Goal: Transaction & Acquisition: Purchase product/service

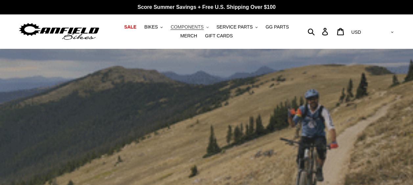
click at [175, 27] on span "COMPONENTS" at bounding box center [187, 27] width 33 height 6
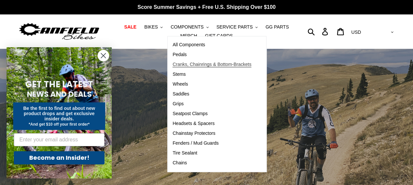
click at [191, 64] on span "Cranks, Chainrings & Bottom-Brackets" at bounding box center [212, 65] width 79 height 6
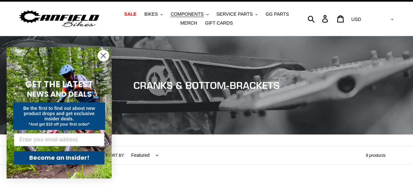
scroll to position [13, 0]
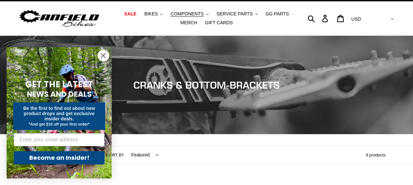
click at [104, 55] on circle "Close dialog" at bounding box center [103, 55] width 11 height 11
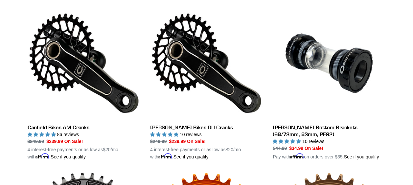
scroll to position [189, 0]
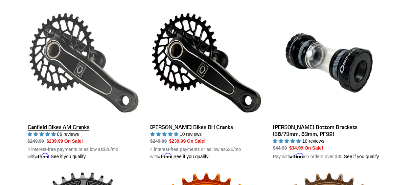
click at [81, 126] on link "Canfield Bikes AM Cranks" at bounding box center [84, 84] width 113 height 154
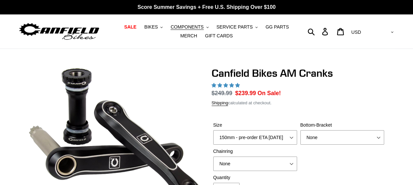
select select "highest-rating"
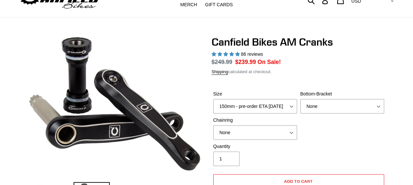
scroll to position [32, 0]
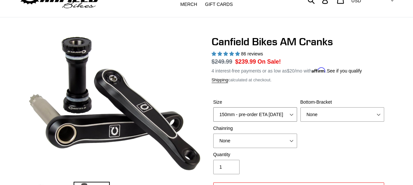
click at [292, 114] on select "150mm - pre-order ETA [DATE] 155mm - pre-order ETA [DATE] 160mm - pre-order ETA…" at bounding box center [255, 114] width 84 height 14
select select "155mm - pre-order ETA [DATE]"
click at [213, 107] on select "150mm - pre-order ETA [DATE] 155mm - pre-order ETA [DATE] 160mm - pre-order ETA…" at bounding box center [255, 114] width 84 height 14
click at [329, 112] on select "None BSA Threaded 68/73mm Press Fit PF92" at bounding box center [342, 114] width 84 height 14
select select "BSA Threaded 68/73mm"
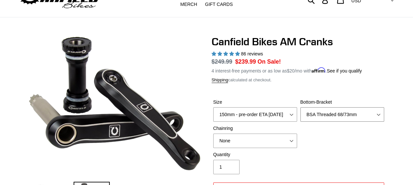
click at [300, 107] on select "None BSA Threaded 68/73mm Press Fit PF92" at bounding box center [342, 114] width 84 height 14
